Goal: Obtain resource: Download file/media

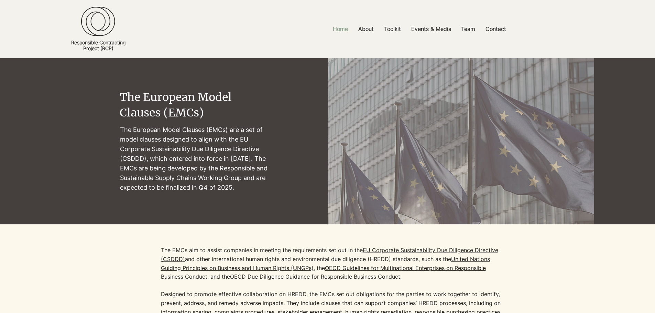
click at [340, 28] on p "Home" at bounding box center [340, 28] width 22 height 15
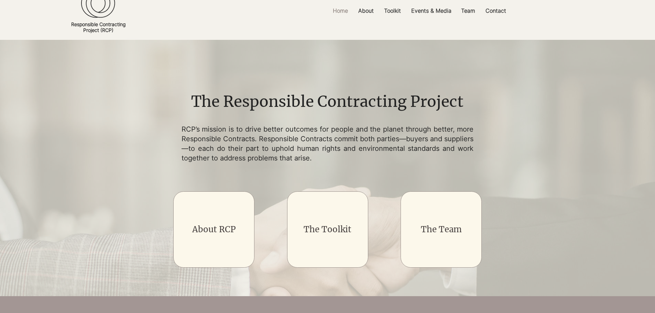
scroll to position [34, 0]
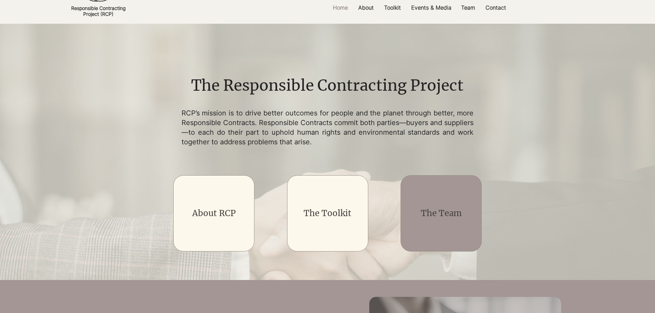
click at [446, 204] on div "main content" at bounding box center [440, 213] width 81 height 76
click at [445, 211] on link "The Team" at bounding box center [441, 213] width 41 height 11
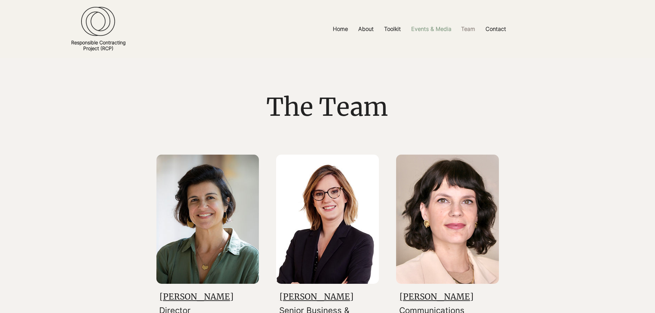
click at [422, 26] on p "Events & Media" at bounding box center [430, 28] width 47 height 15
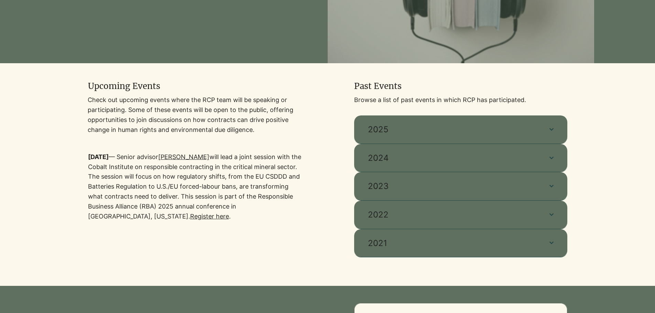
scroll to position [172, 0]
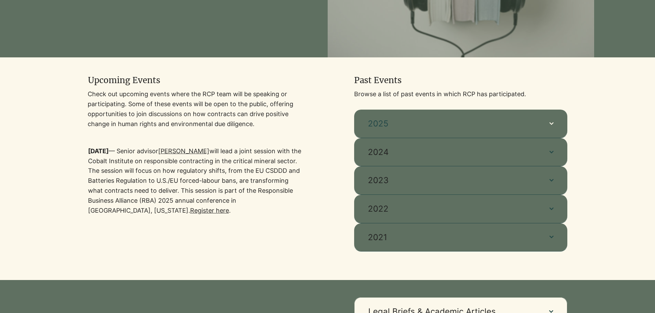
click at [406, 123] on span "2025" at bounding box center [452, 124] width 168 height 12
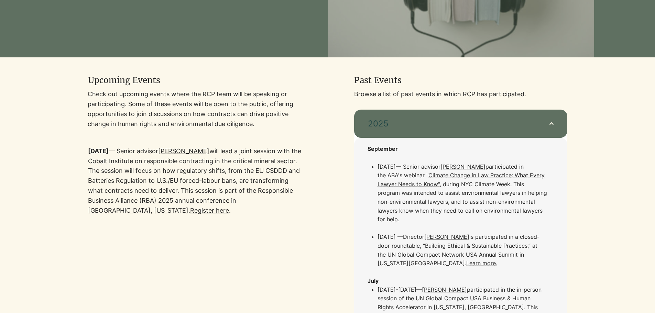
click at [406, 123] on span "2025" at bounding box center [452, 124] width 168 height 12
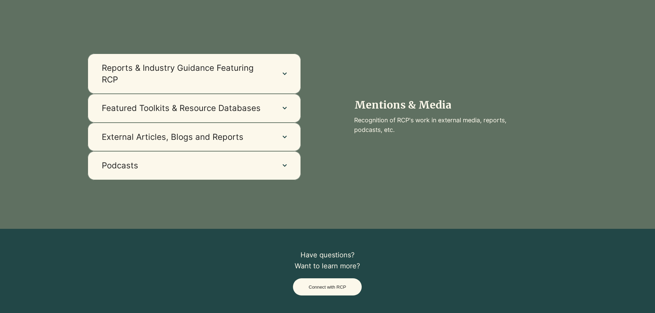
scroll to position [618, 0]
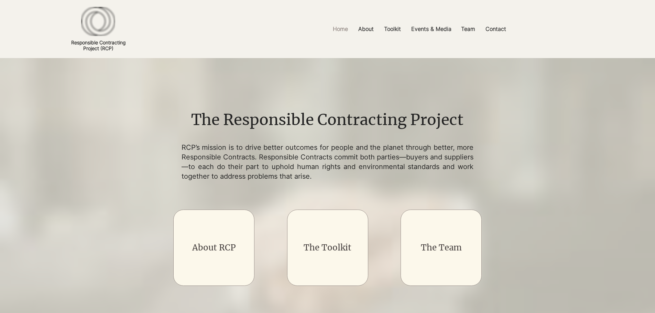
scroll to position [34, 0]
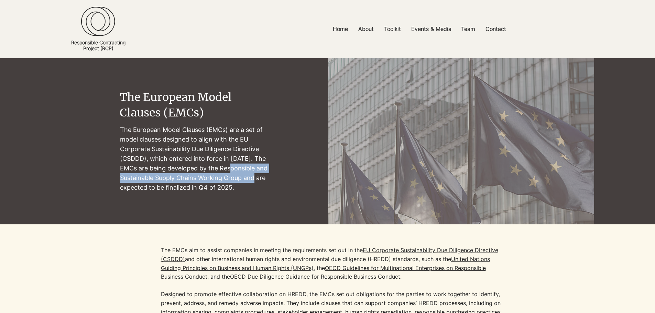
drag, startPoint x: 234, startPoint y: 167, endPoint x: 258, endPoint y: 180, distance: 26.9
click at [258, 180] on p "The European Model Clauses (EMCs) are a set of model clauses designed to align …" at bounding box center [194, 159] width 149 height 68
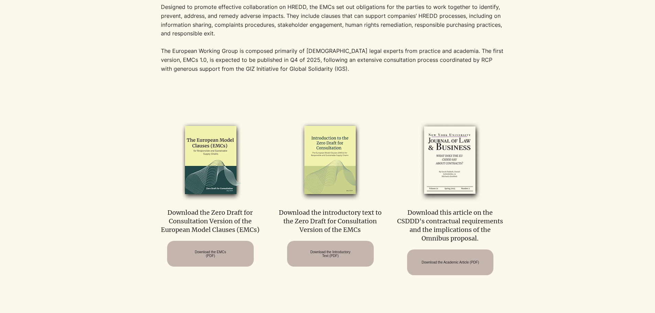
scroll to position [309, 0]
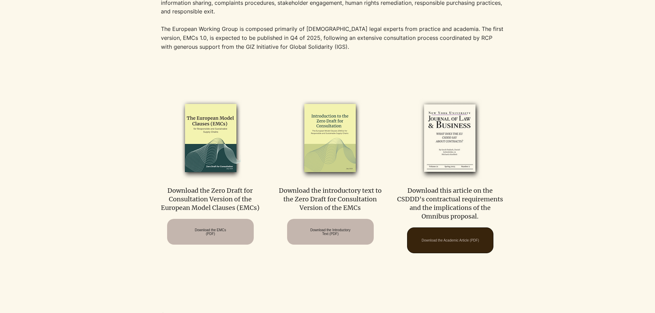
click at [456, 249] on span "Download the Academic Article (PDF)" at bounding box center [450, 240] width 86 height 25
